Goal: Task Accomplishment & Management: Manage account settings

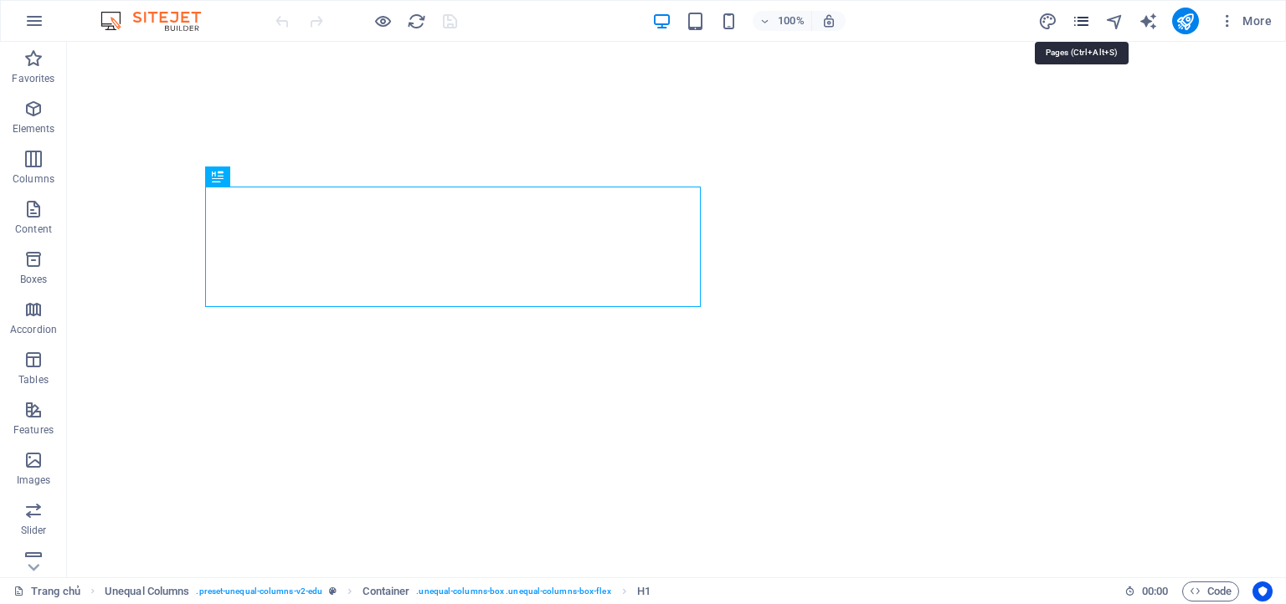
click at [1082, 18] on icon "pages" at bounding box center [1081, 21] width 19 height 19
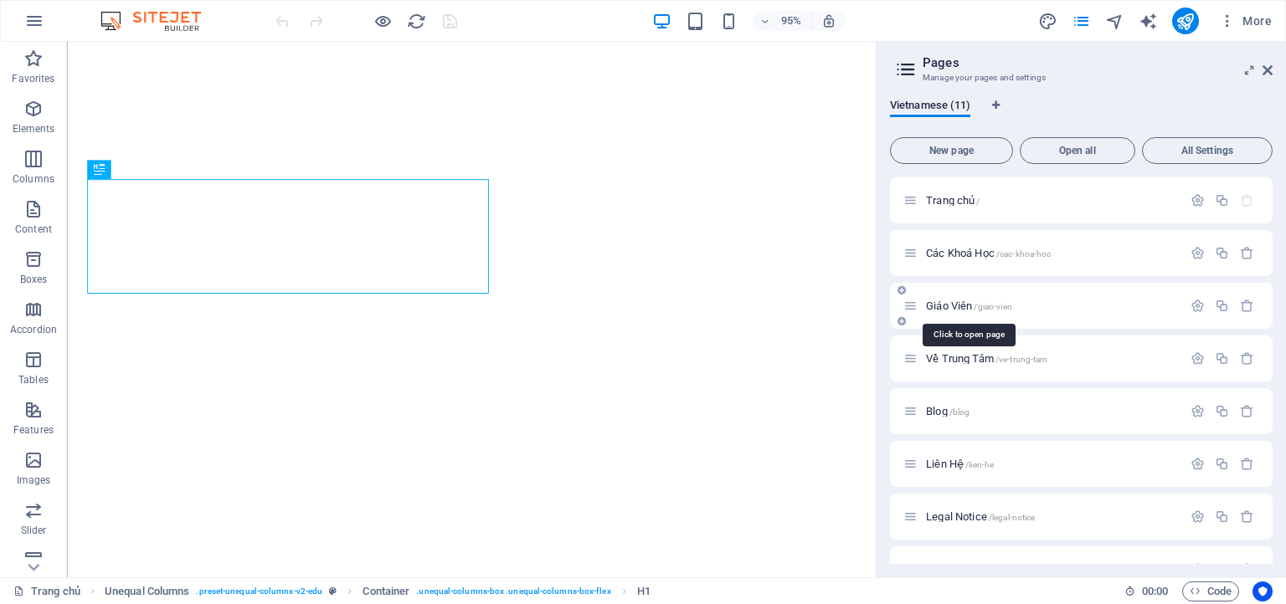
click at [951, 305] on span "Giáo Viên /giao-vien" at bounding box center [969, 306] width 86 height 13
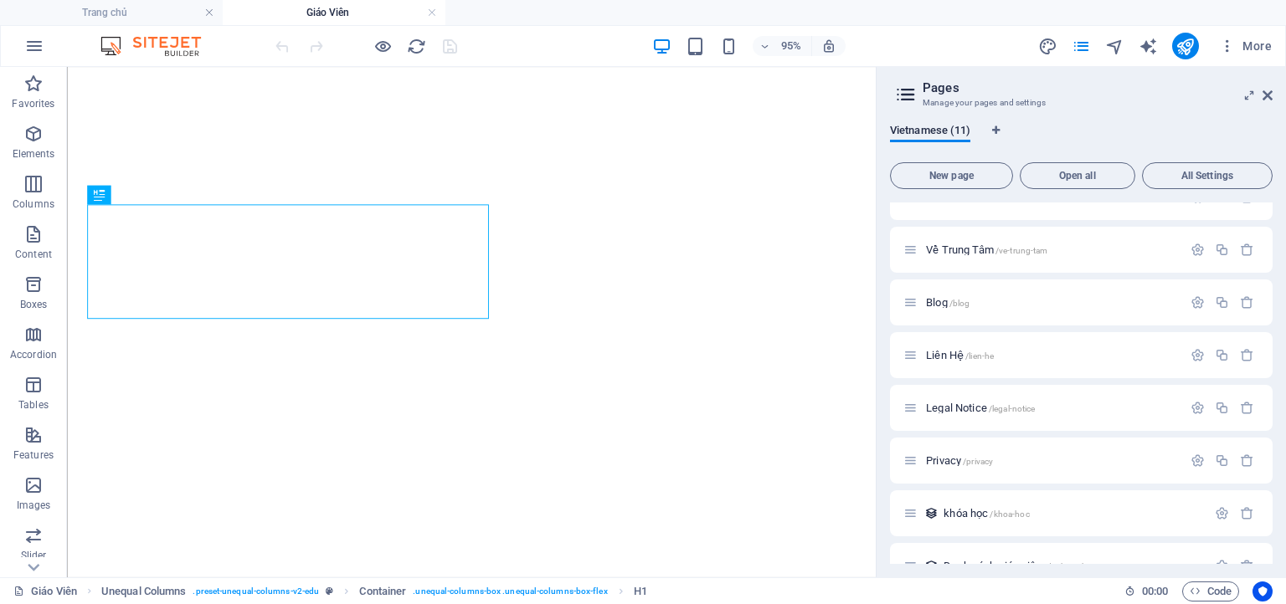
scroll to position [218, 0]
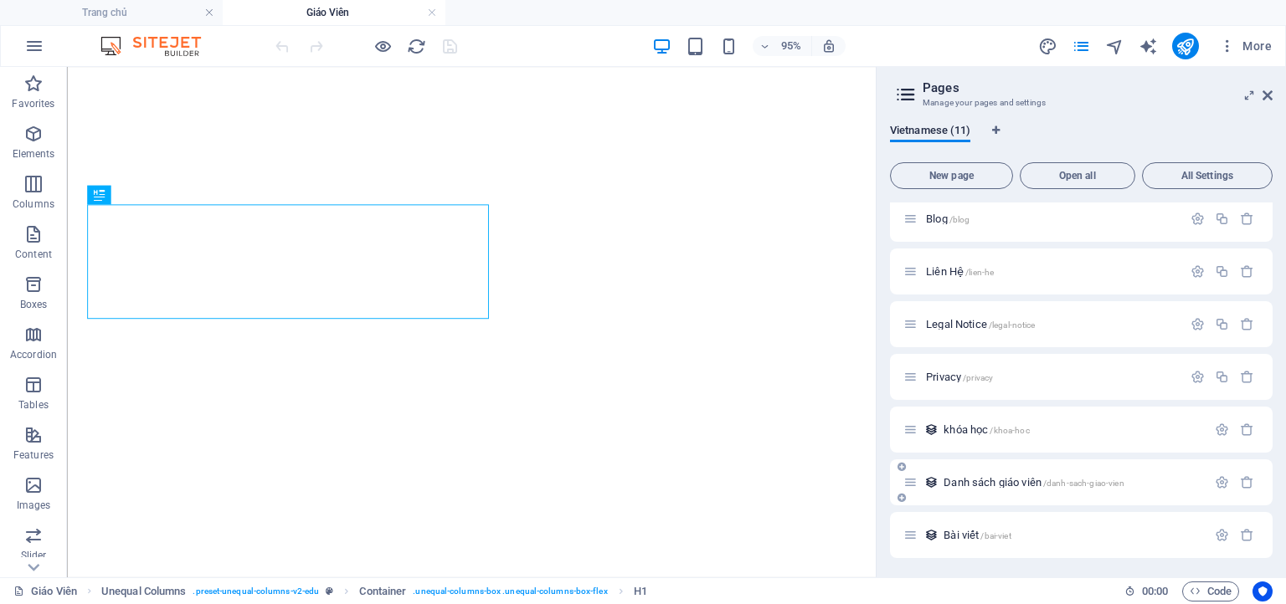
click at [1005, 479] on span "Danh sách giáo viên /danh-sach-giao-vien" at bounding box center [1034, 482] width 180 height 13
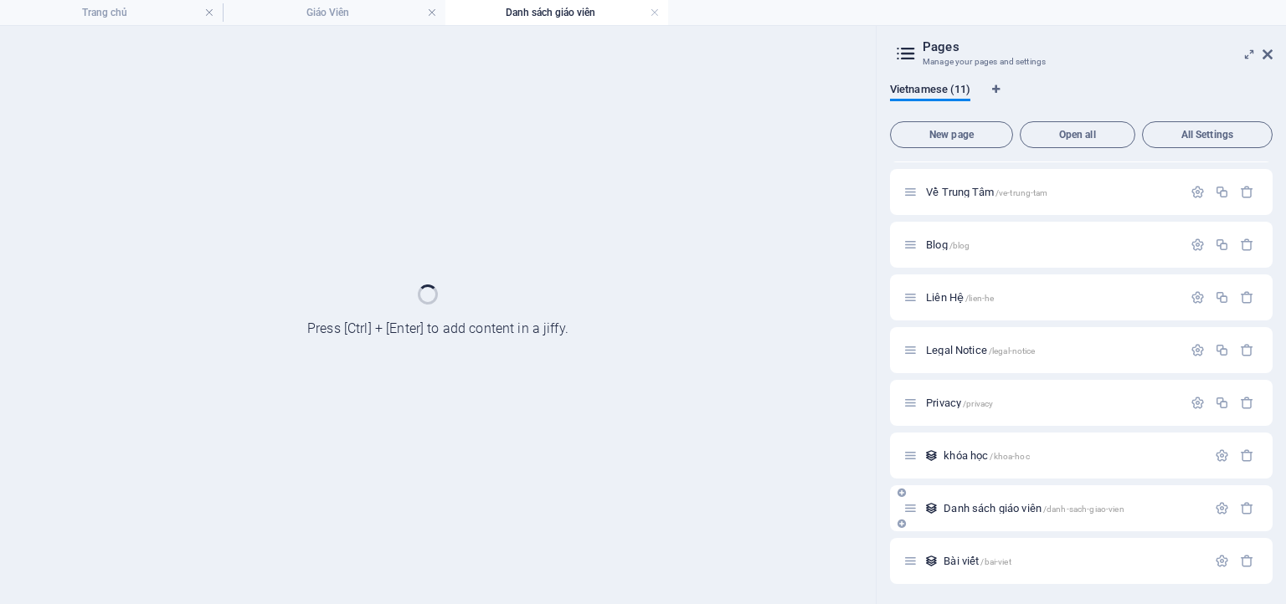
scroll to position [151, 0]
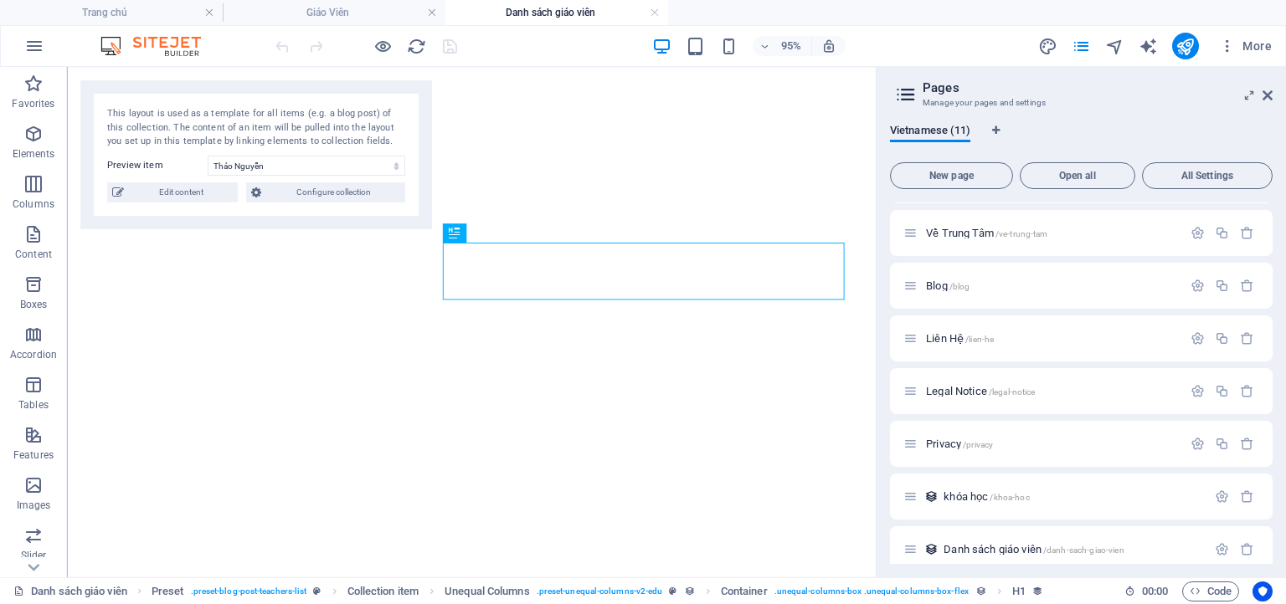
select select "68aeda396e11a4723c01e927"
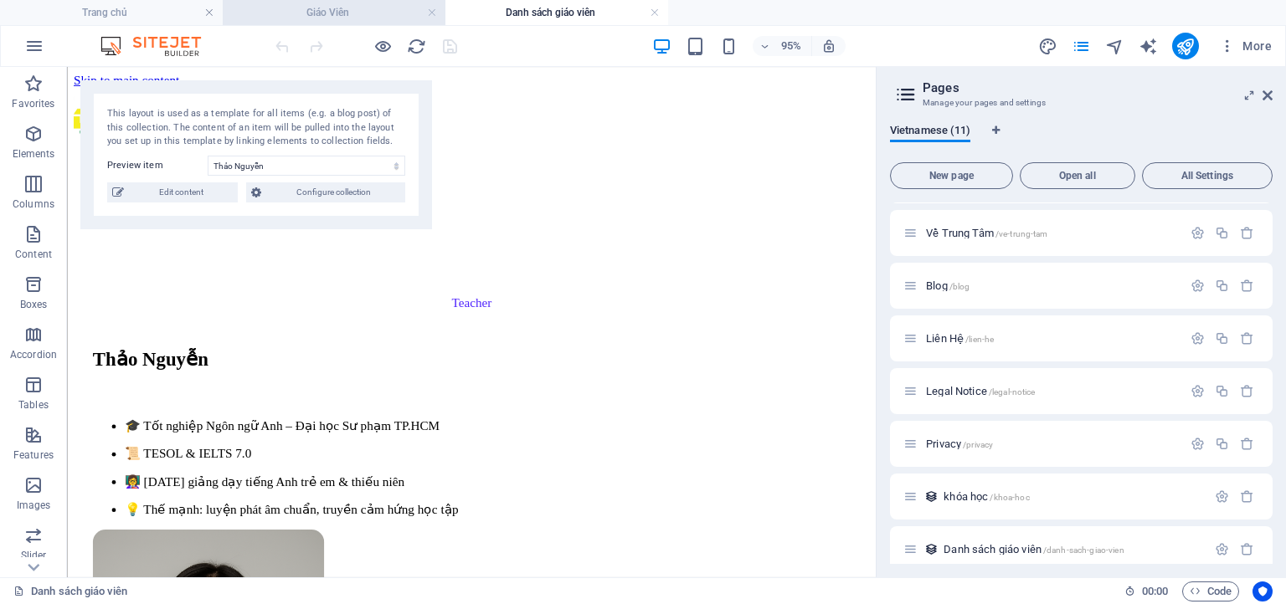
scroll to position [0, 0]
click at [347, 186] on span "Configure collection" at bounding box center [333, 193] width 134 height 20
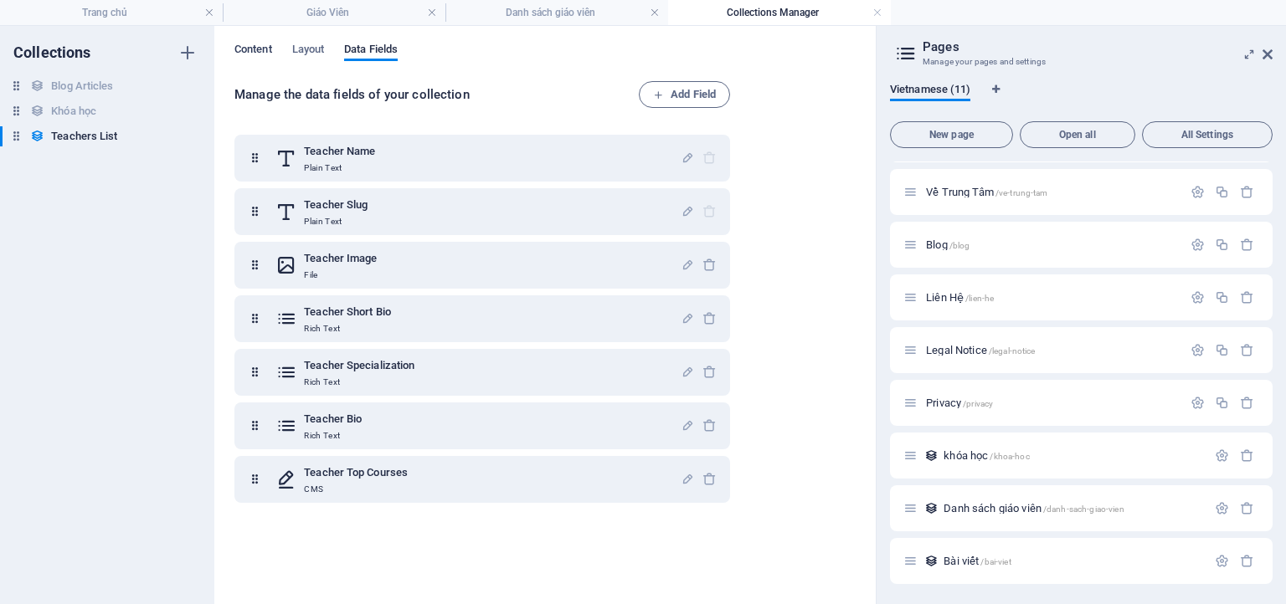
click at [265, 51] on span "Content" at bounding box center [253, 50] width 38 height 23
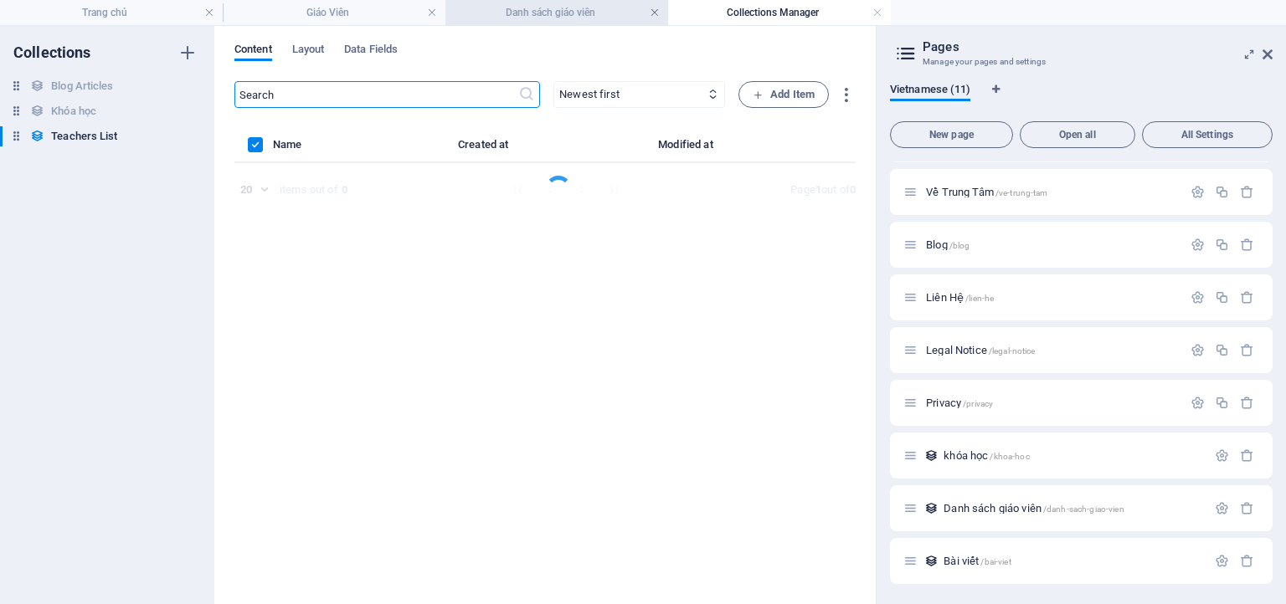
click at [652, 14] on link at bounding box center [655, 13] width 10 height 16
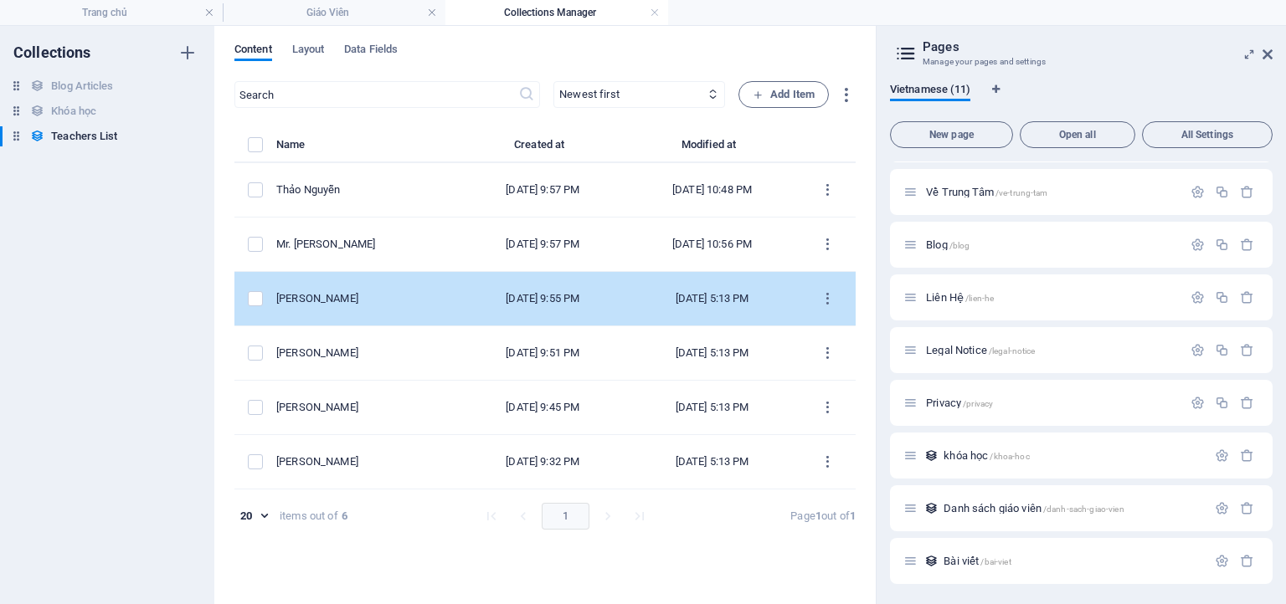
click at [266, 307] on td "items list" at bounding box center [255, 299] width 42 height 54
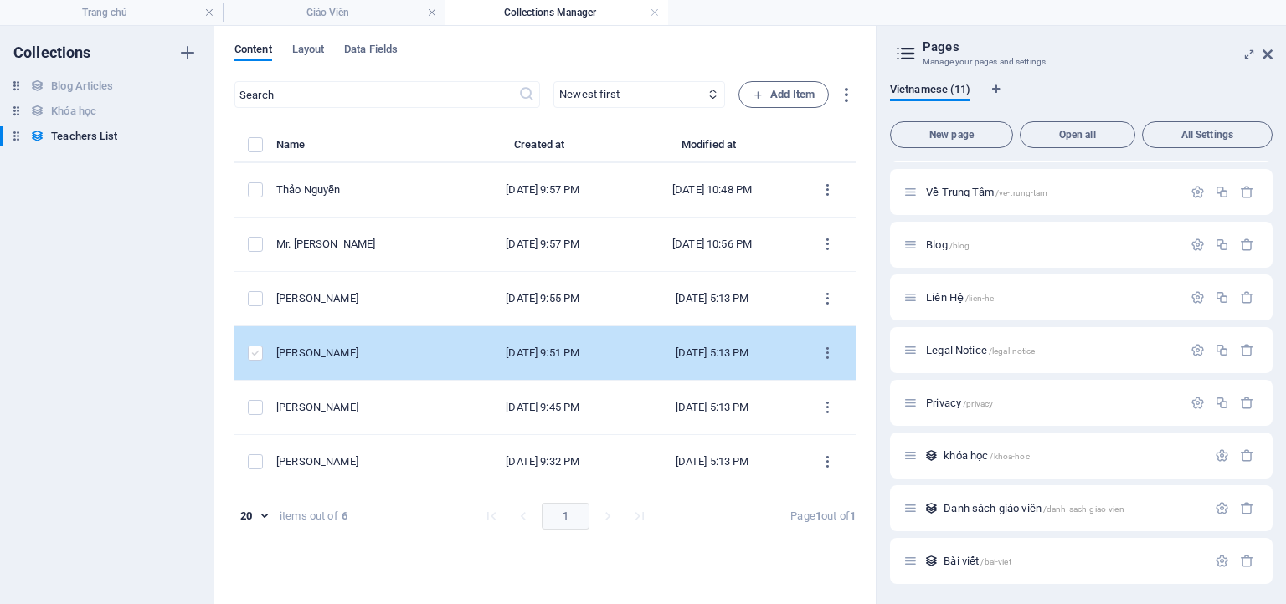
click at [253, 355] on label "items list" at bounding box center [255, 353] width 15 height 15
click at [0, 0] on input "items list" at bounding box center [0, 0] width 0 height 0
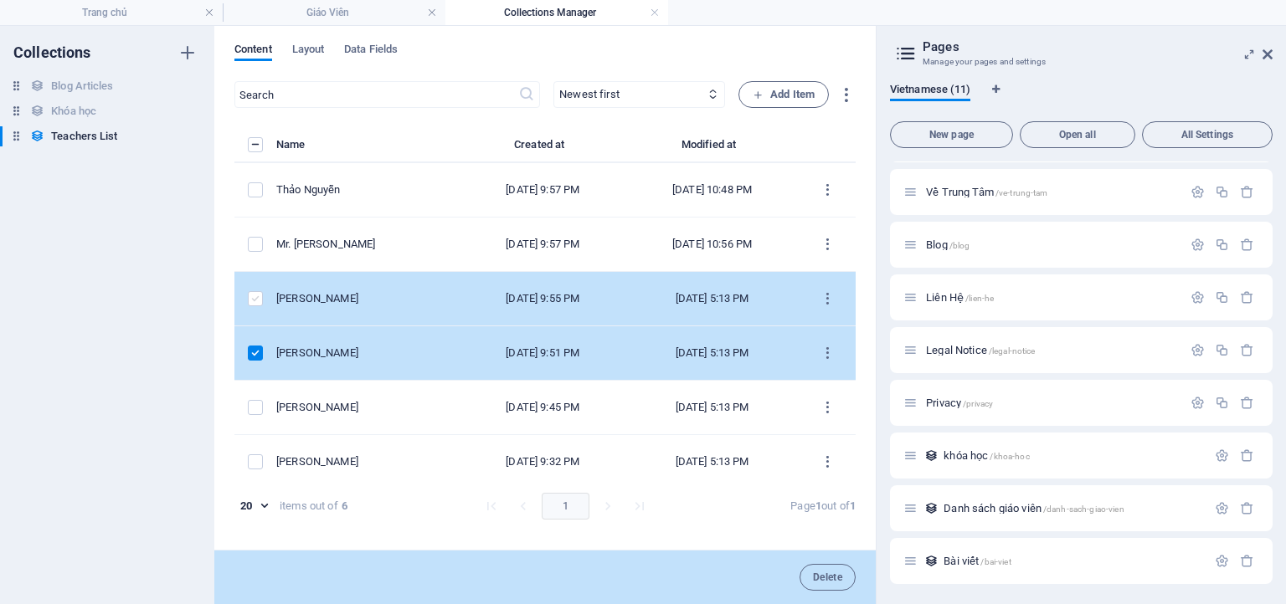
click at [251, 291] on label "items list" at bounding box center [255, 298] width 15 height 15
click at [0, 0] on input "items list" at bounding box center [0, 0] width 0 height 0
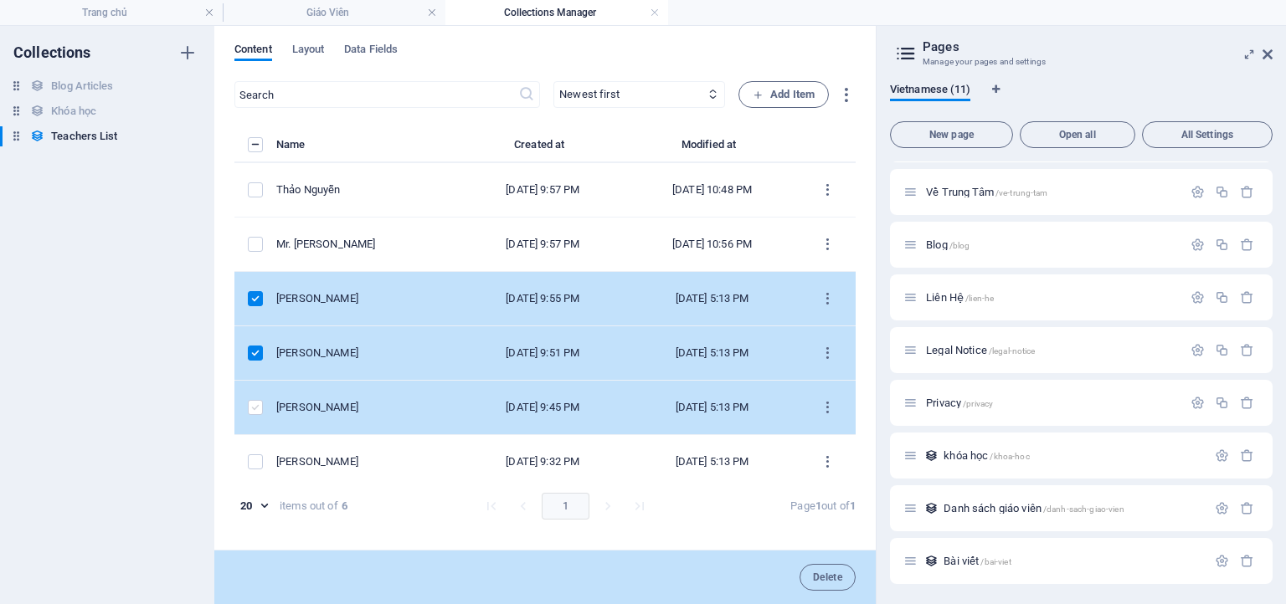
click at [253, 403] on label "items list" at bounding box center [255, 407] width 15 height 15
click at [0, 0] on input "items list" at bounding box center [0, 0] width 0 height 0
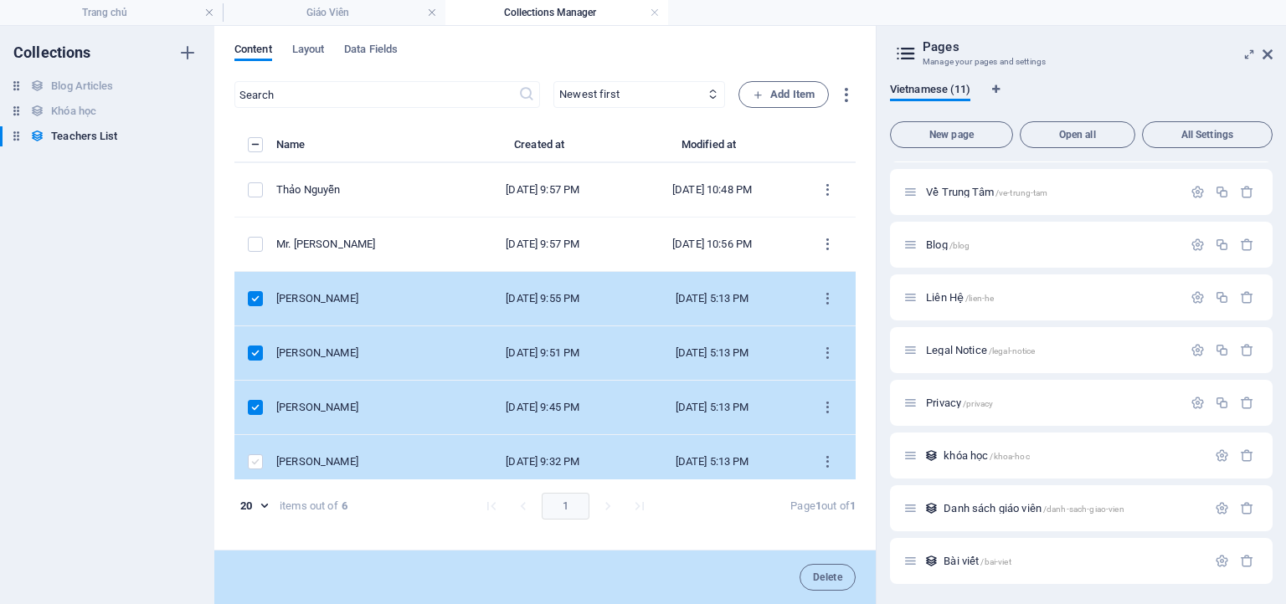
click at [255, 467] on label "items list" at bounding box center [255, 462] width 15 height 15
click at [0, 0] on input "items list" at bounding box center [0, 0] width 0 height 0
click at [826, 584] on button "Delete" at bounding box center [828, 577] width 56 height 27
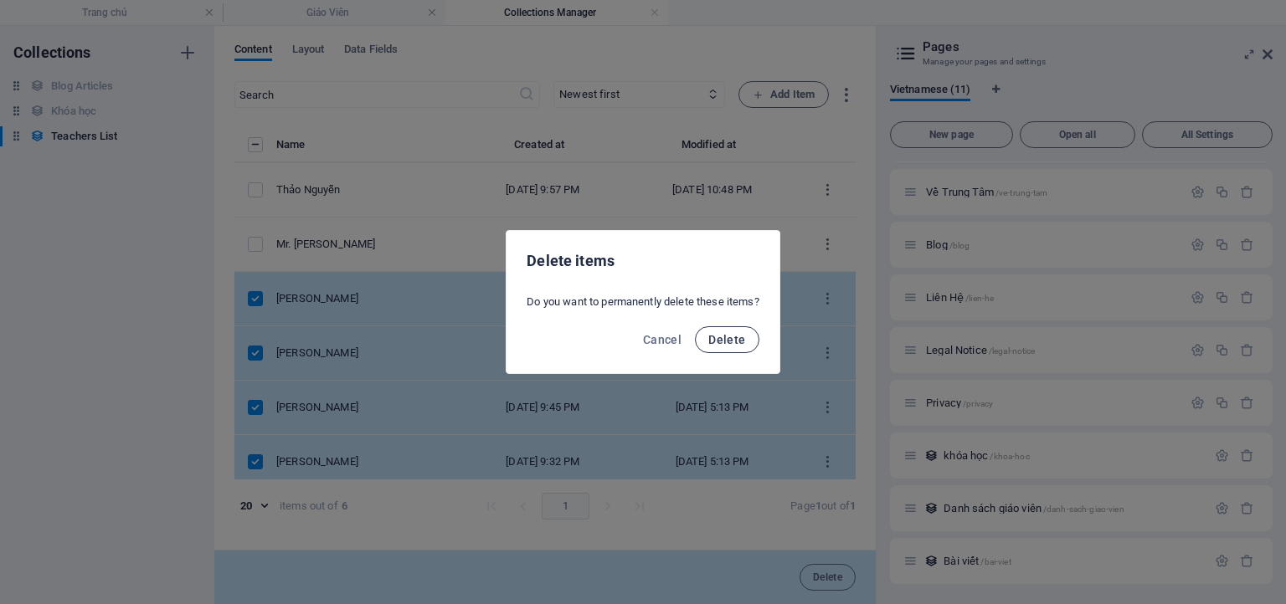
click at [732, 339] on span "Delete" at bounding box center [726, 339] width 37 height 13
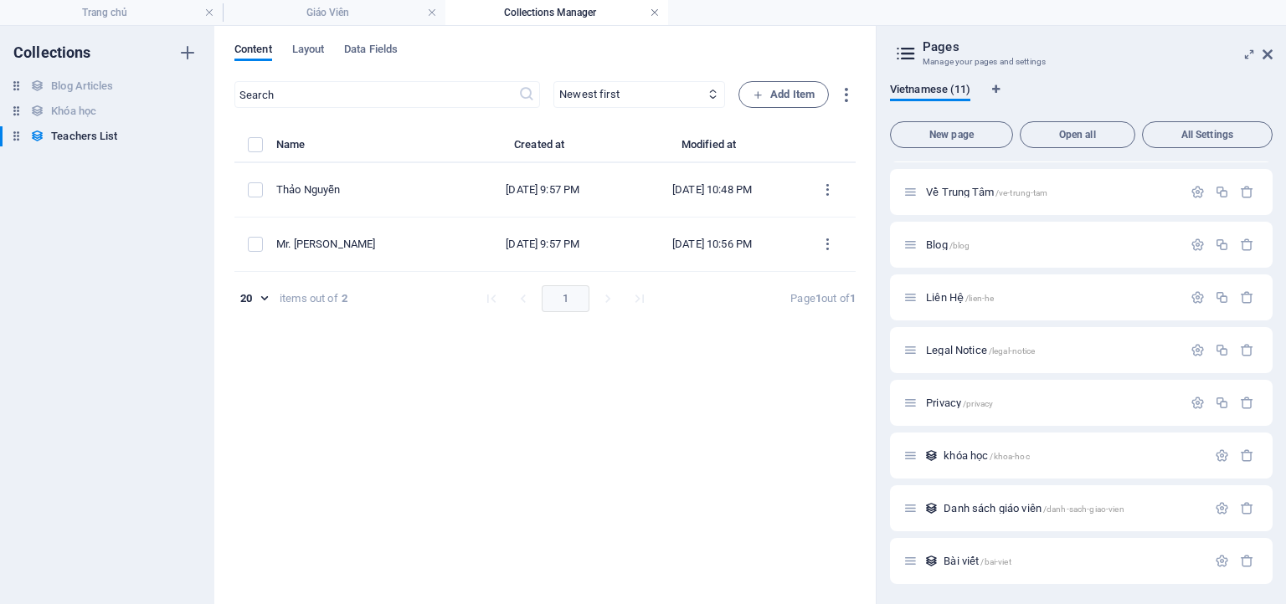
click at [653, 11] on link at bounding box center [655, 13] width 10 height 16
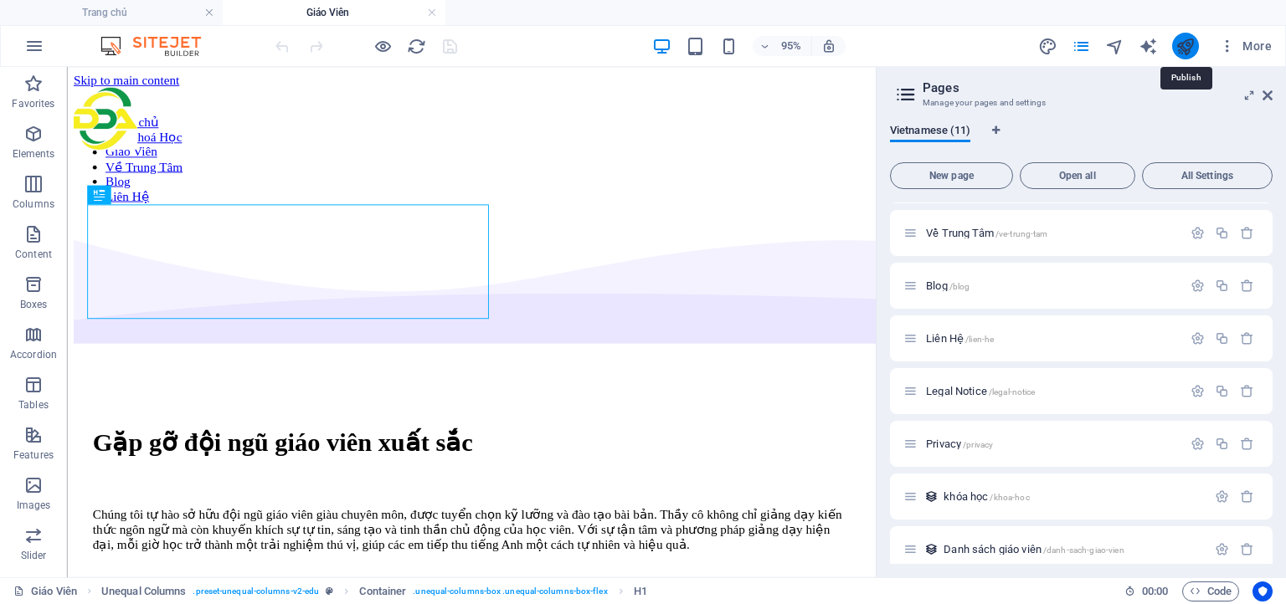
click at [1187, 54] on icon "publish" at bounding box center [1184, 46] width 19 height 19
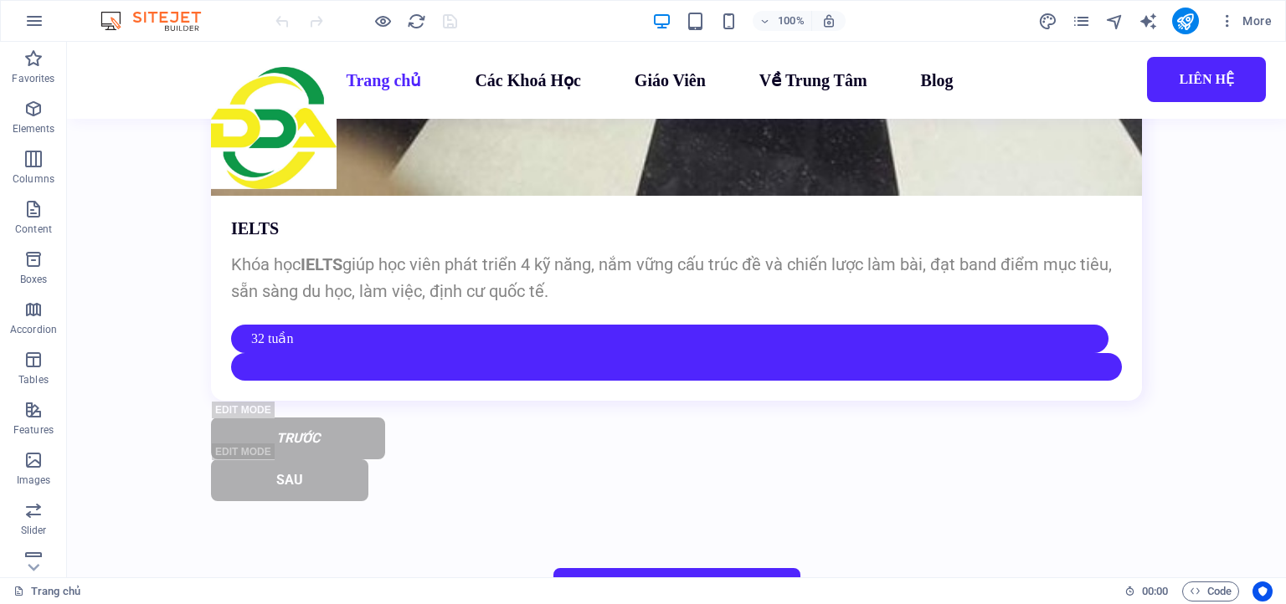
scroll to position [7160, 0]
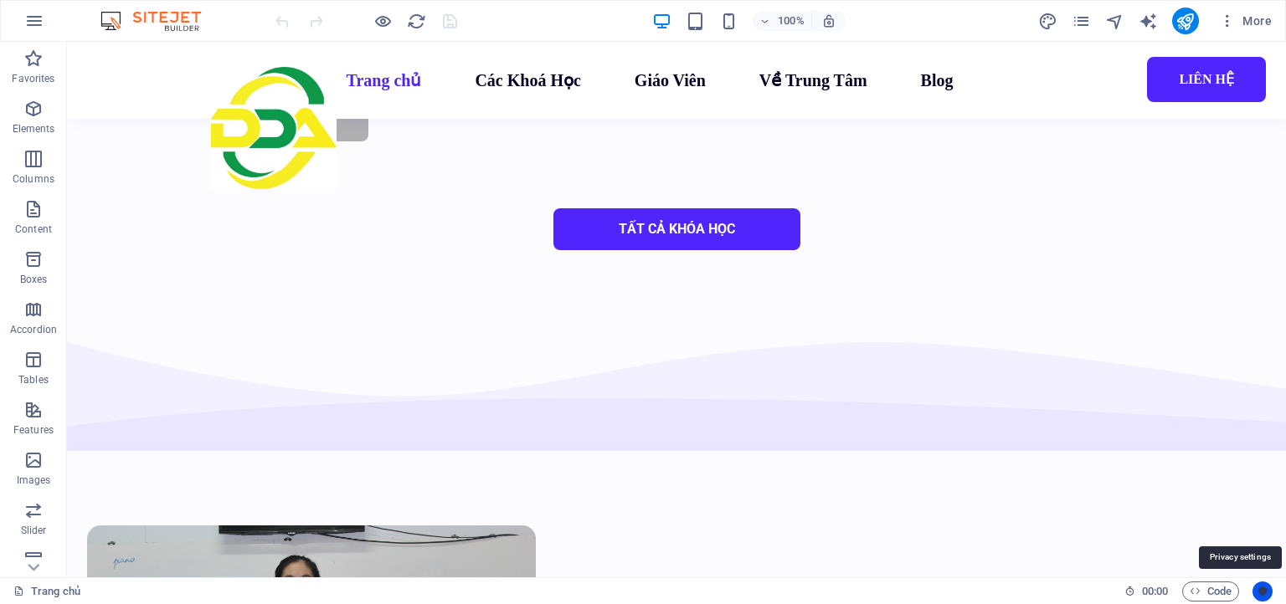
click at [1259, 590] on icon "Usercentrics" at bounding box center [1263, 592] width 12 height 12
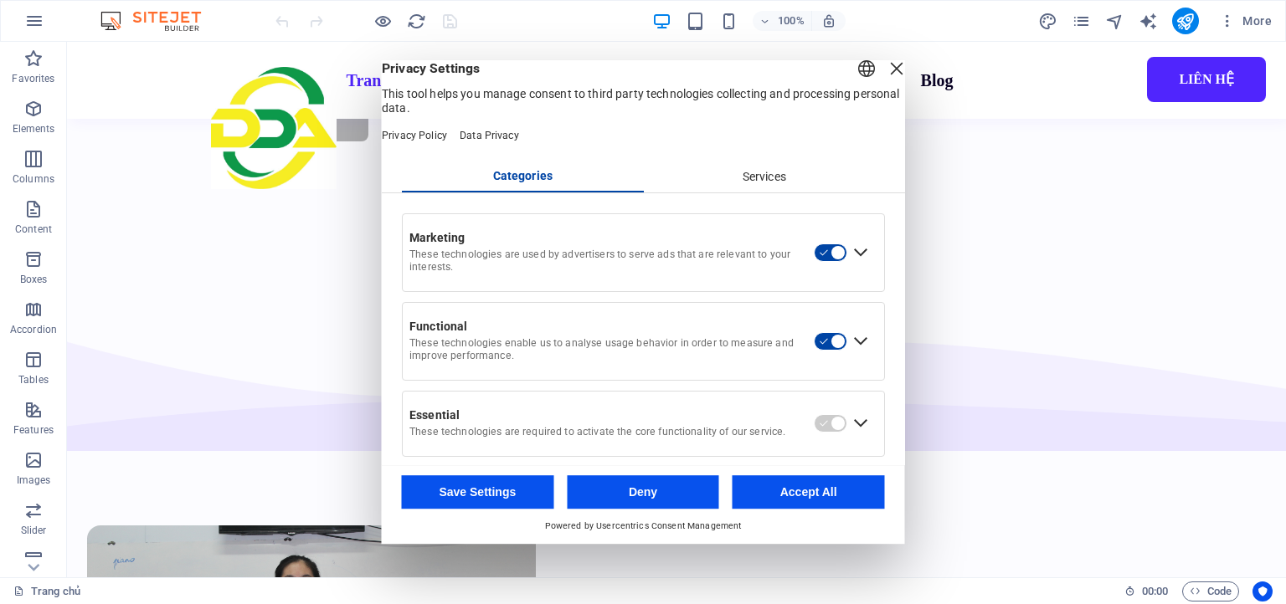
scroll to position [32, 0]
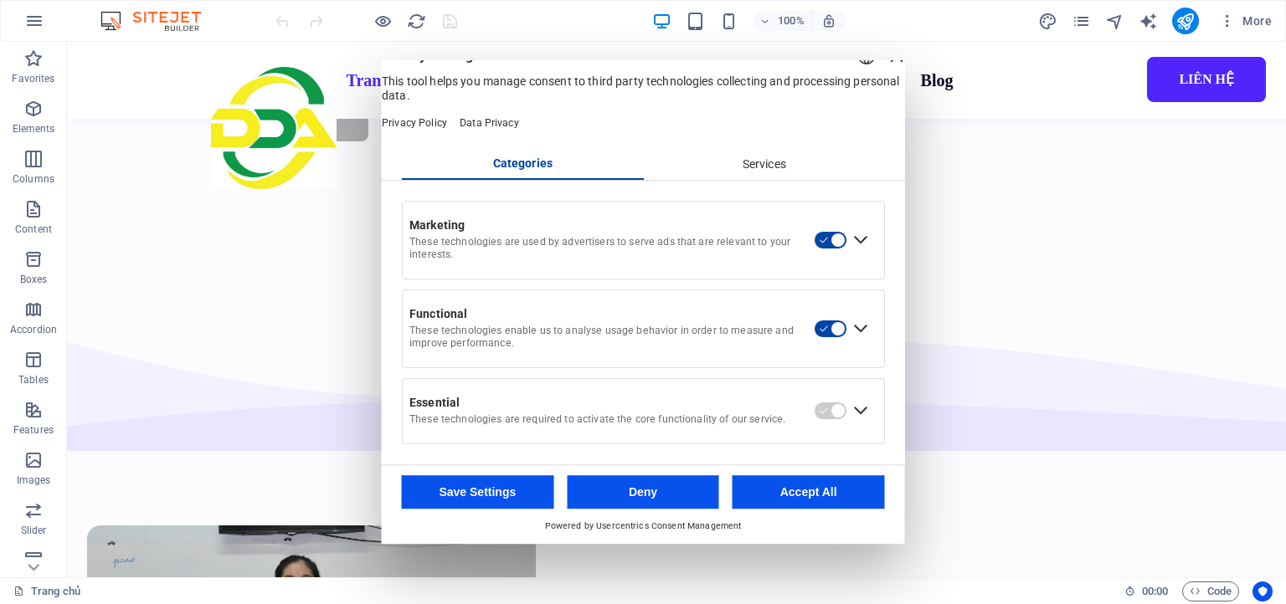
drag, startPoint x: 750, startPoint y: 150, endPoint x: 743, endPoint y: 158, distance: 11.3
click at [749, 150] on div "Categories Services" at bounding box center [643, 165] width 523 height 31
click at [738, 164] on div "Services" at bounding box center [764, 165] width 242 height 28
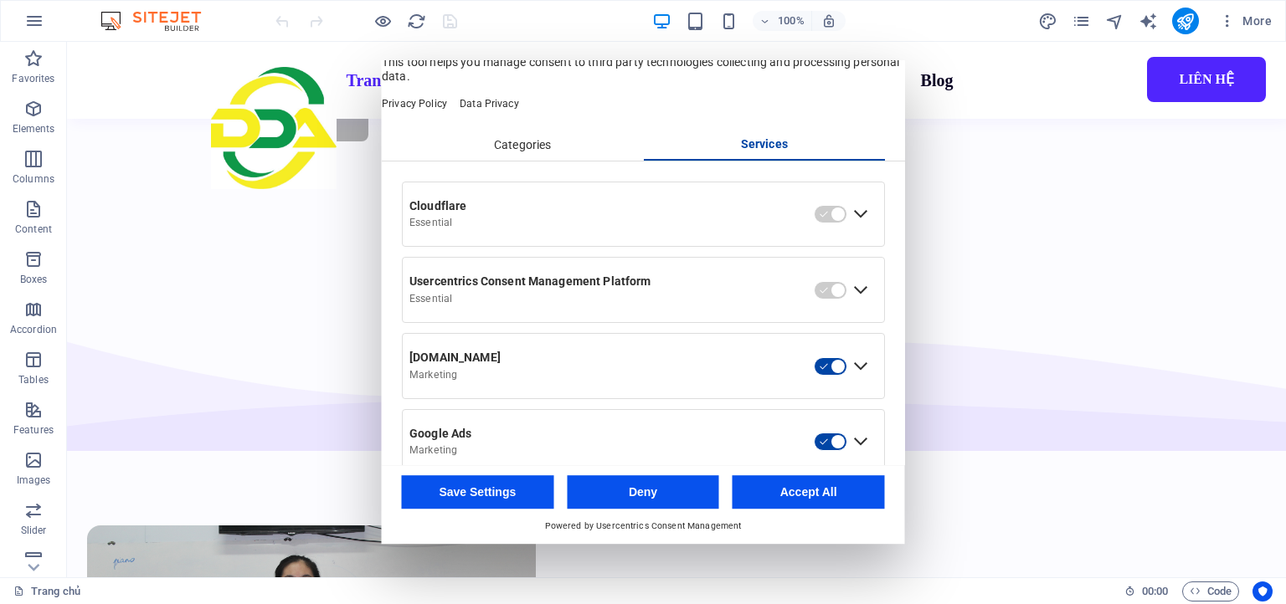
click at [885, 49] on div "Close Layer" at bounding box center [896, 36] width 23 height 23
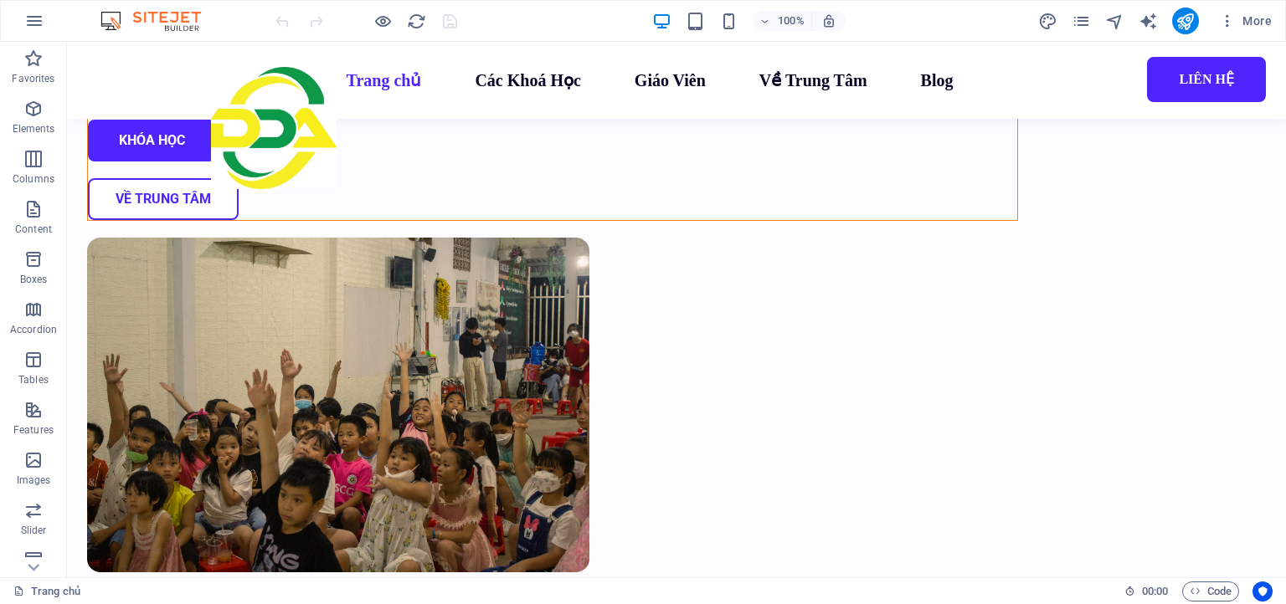
scroll to position [0, 0]
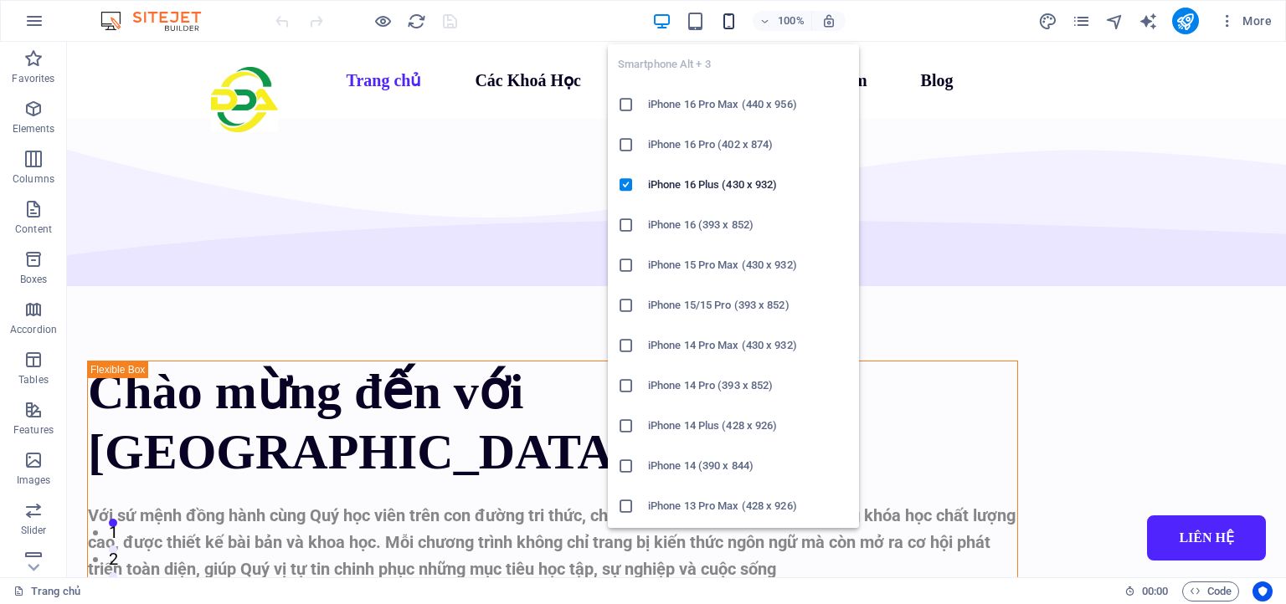
click at [729, 16] on icon "button" at bounding box center [728, 21] width 19 height 19
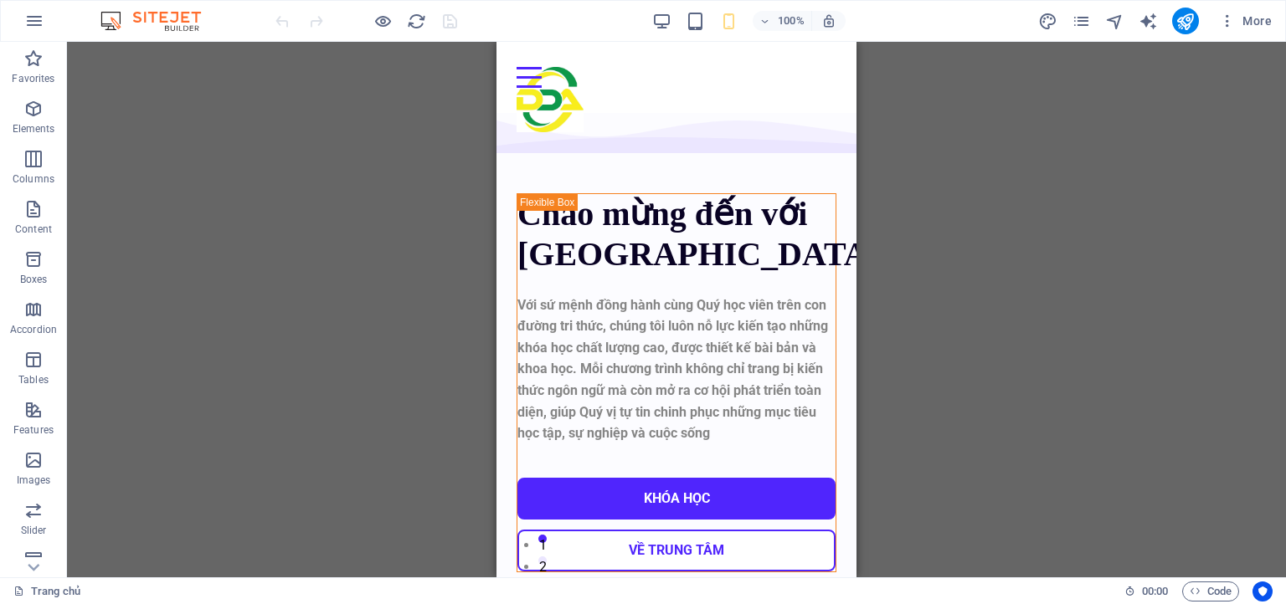
click at [1285, 292] on div "Drag here to replace the existing content. Press “Ctrl” if you want to create a…" at bounding box center [676, 310] width 1219 height 536
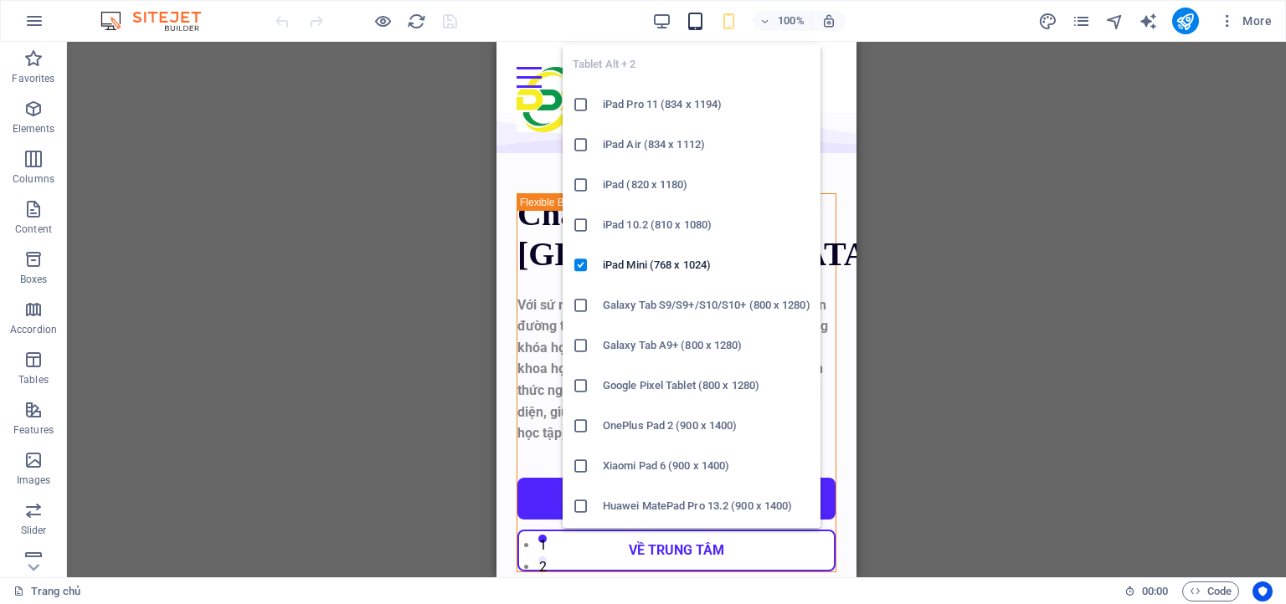
click at [697, 18] on icon "button" at bounding box center [695, 21] width 19 height 19
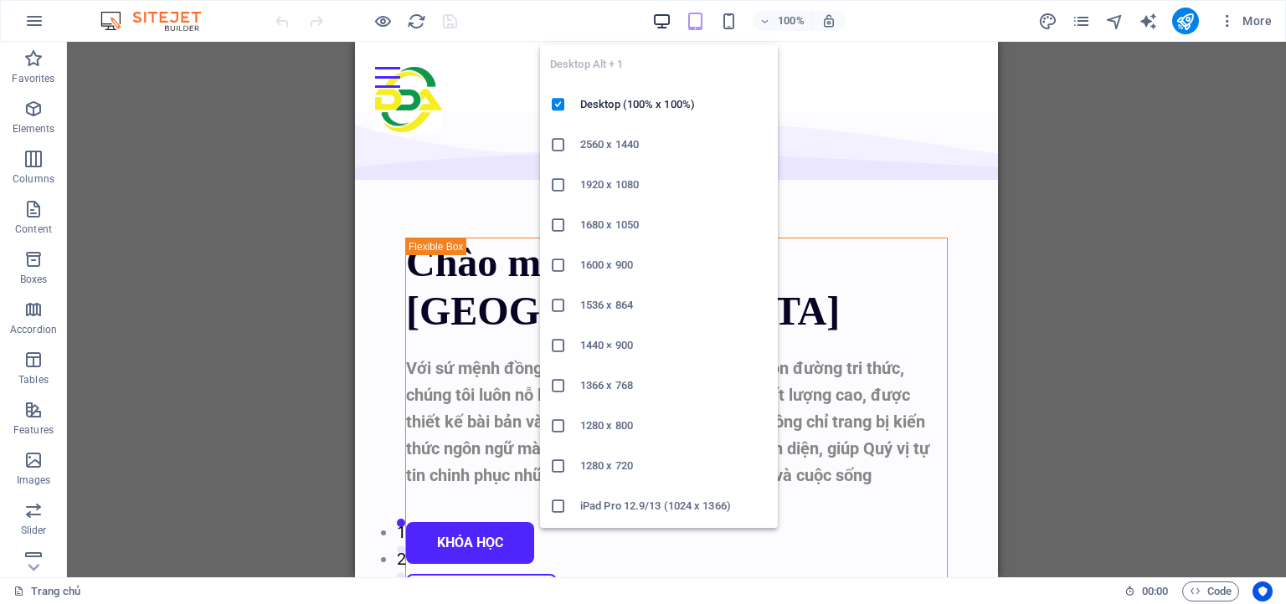
click at [667, 17] on icon "button" at bounding box center [661, 21] width 19 height 19
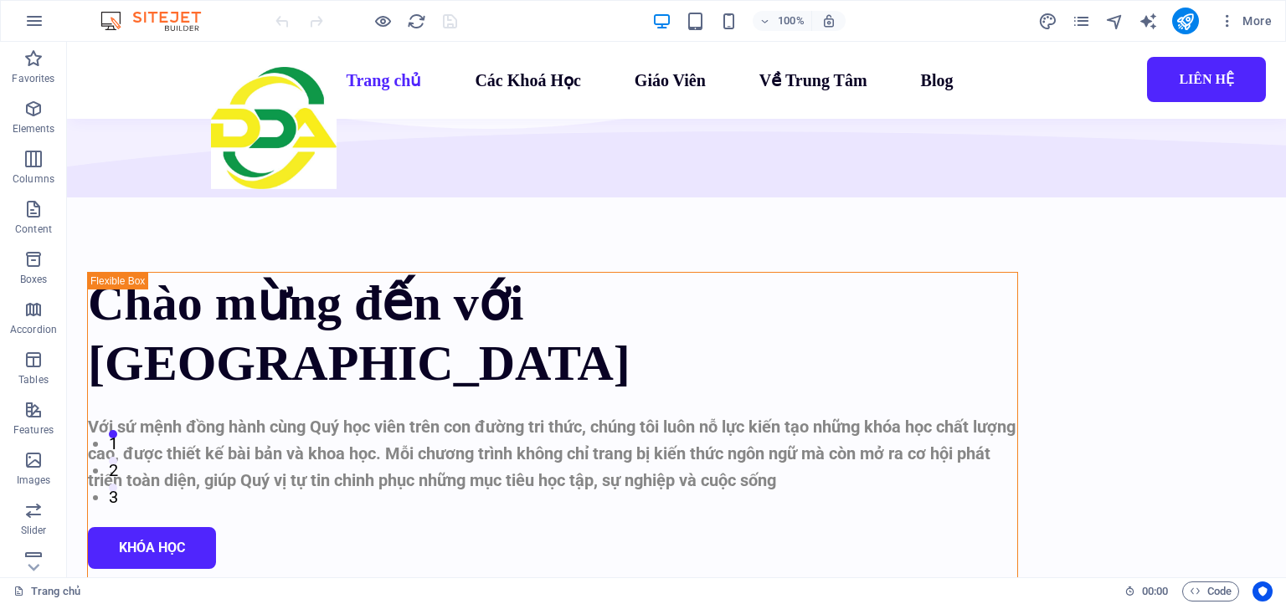
scroll to position [48, 0]
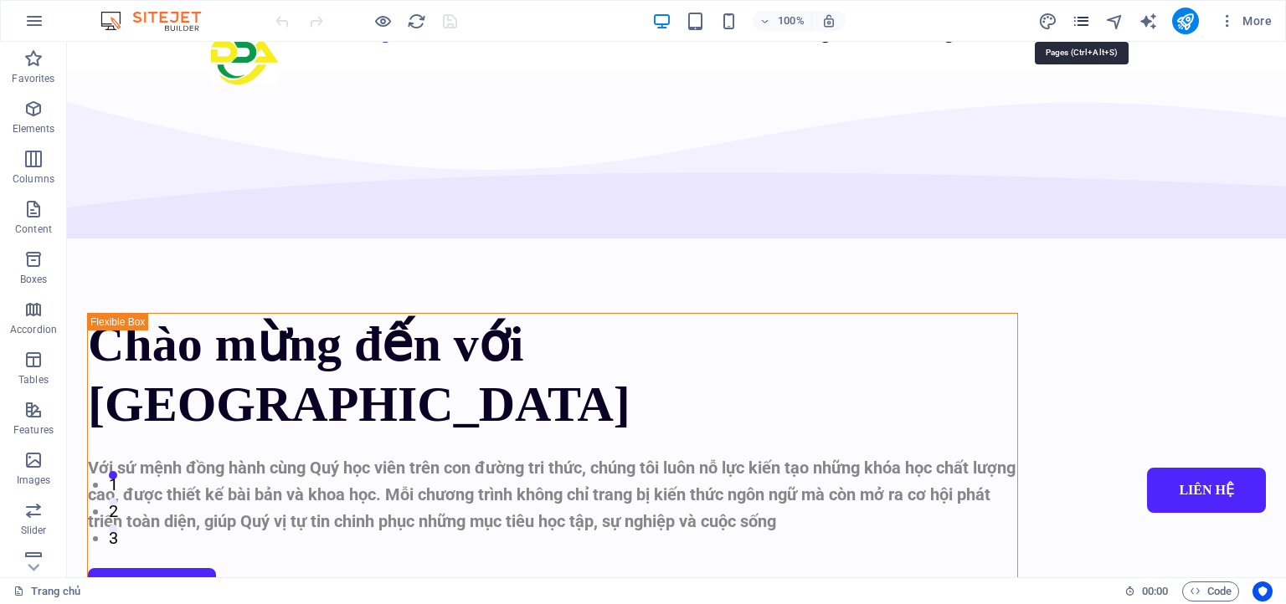
click at [1088, 22] on icon "pages" at bounding box center [1081, 21] width 19 height 19
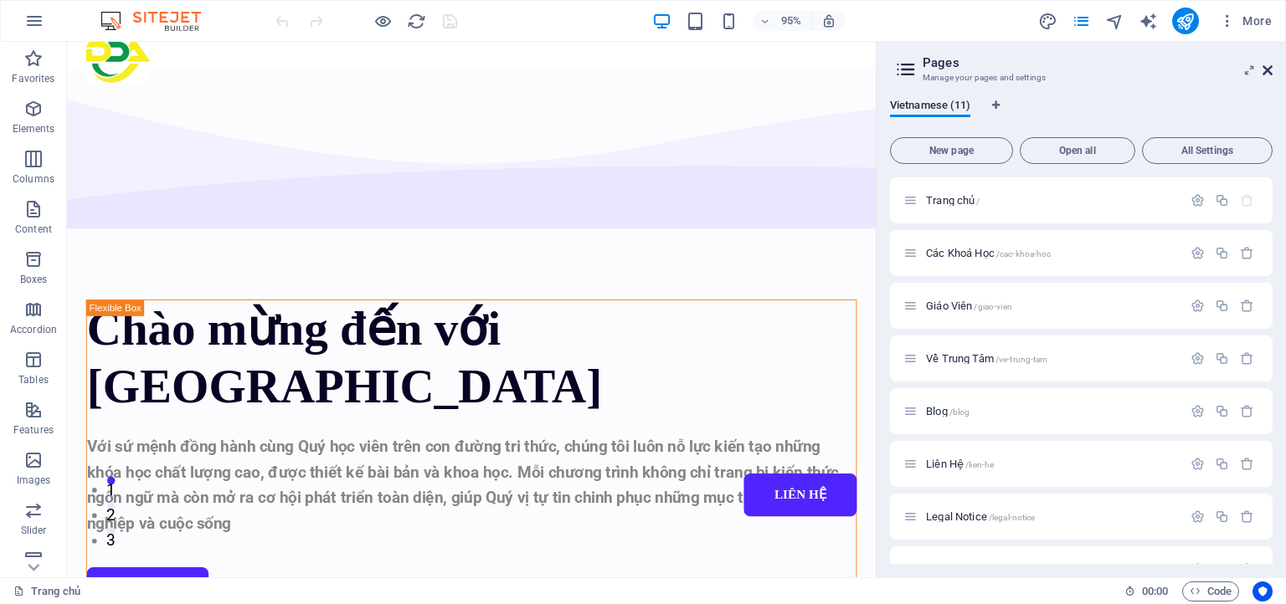
click at [1268, 69] on icon at bounding box center [1268, 70] width 10 height 13
